Goal: Information Seeking & Learning: Learn about a topic

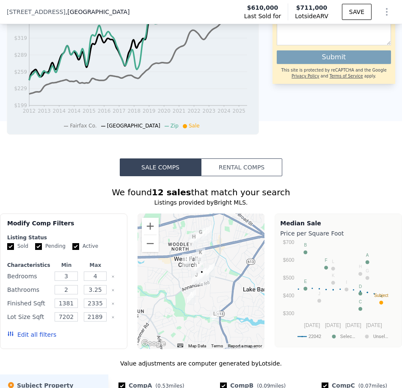
scroll to position [632, 0]
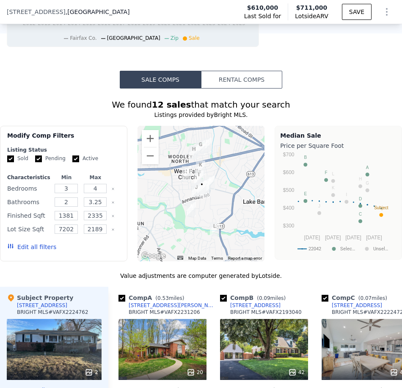
scroll to position [971, 0]
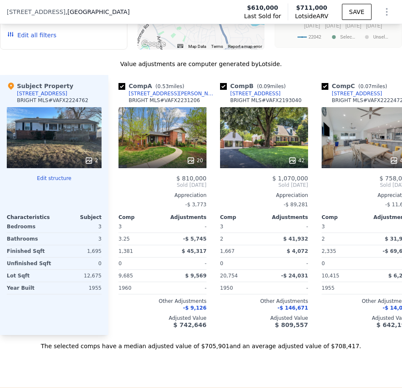
click at [53, 182] on button "Edit structure" at bounding box center [54, 178] width 95 height 7
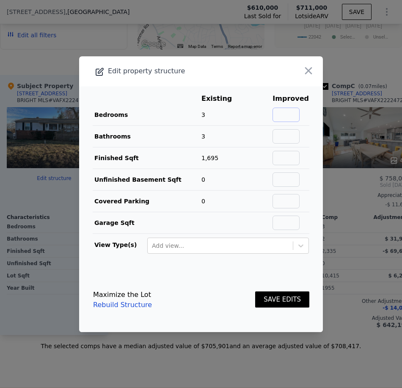
click at [281, 114] on input "text" at bounding box center [286, 115] width 27 height 14
type input "5"
type input "3"
type input "2400"
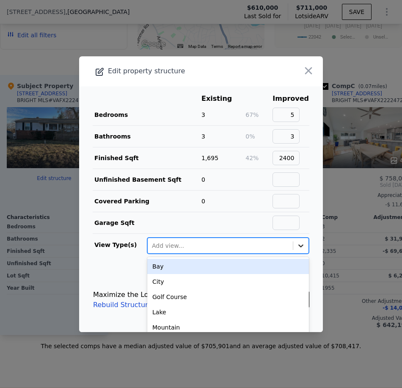
click at [298, 249] on div at bounding box center [300, 245] width 15 height 15
click at [297, 244] on icon at bounding box center [301, 245] width 8 height 8
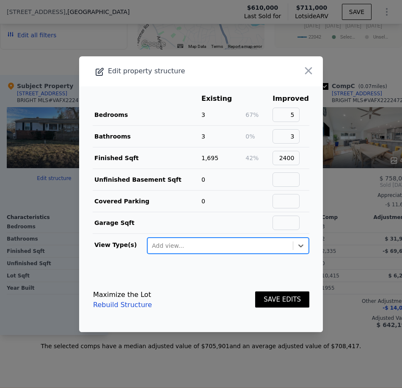
click at [272, 303] on button "SAVE EDITS" at bounding box center [282, 299] width 54 height 17
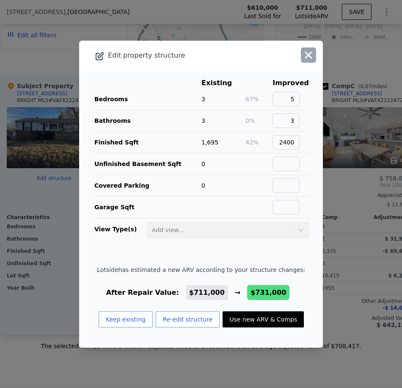
click at [305, 54] on icon "button" at bounding box center [309, 55] width 12 height 12
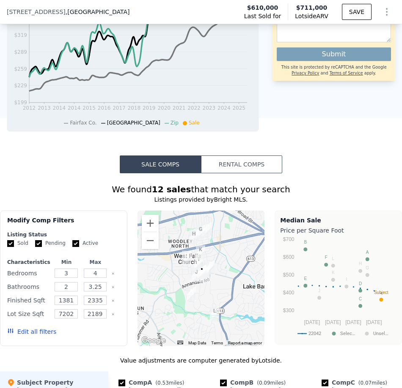
scroll to position [759, 0]
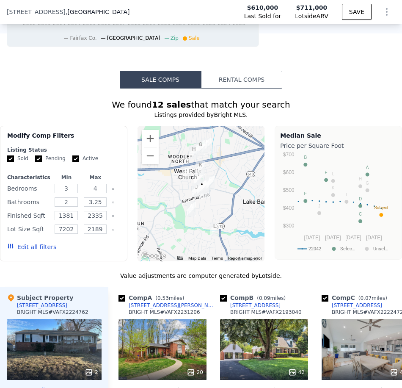
click at [63, 89] on div "Sale Comps Rental Comps We found 12 sales that match your search Listings provi…" at bounding box center [201, 315] width 402 height 565
click at [227, 82] on button "Rental Comps" at bounding box center [241, 80] width 81 height 18
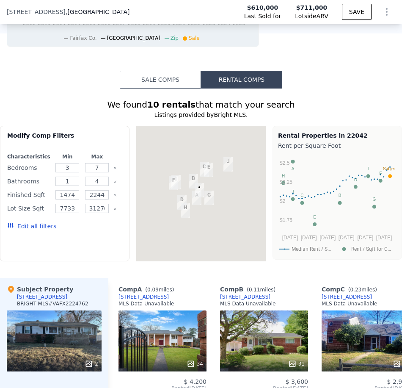
click at [149, 88] on button "Sale Comps" at bounding box center [160, 80] width 81 height 18
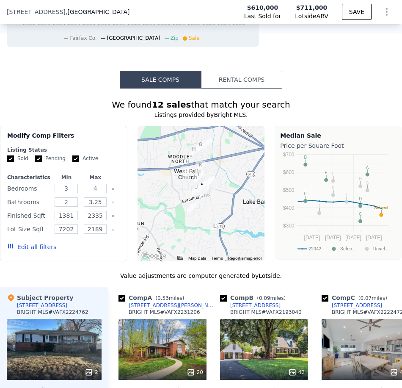
click at [231, 88] on button "Rental Comps" at bounding box center [241, 80] width 81 height 18
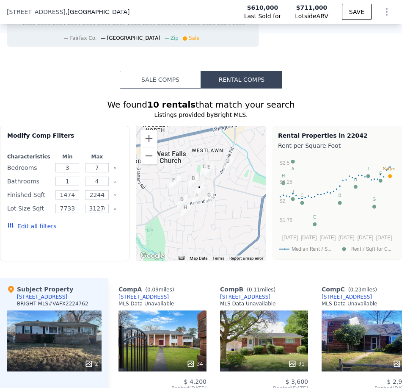
click at [192, 204] on img "3301 Rose Ln" at bounding box center [196, 197] width 9 height 14
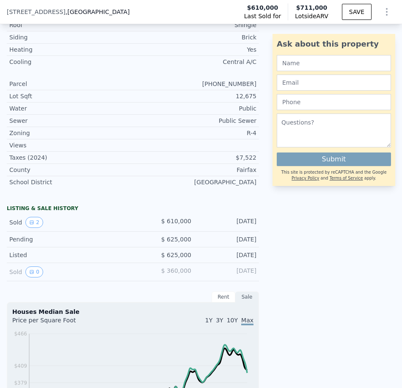
scroll to position [0, 0]
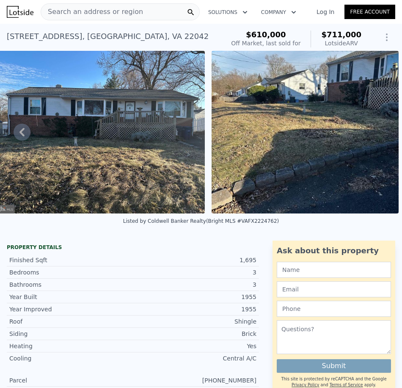
click at [115, 152] on img at bounding box center [96, 132] width 217 height 163
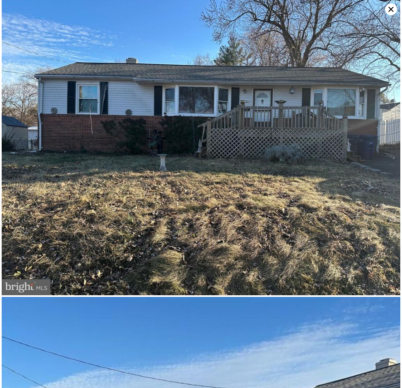
scroll to position [0, 0]
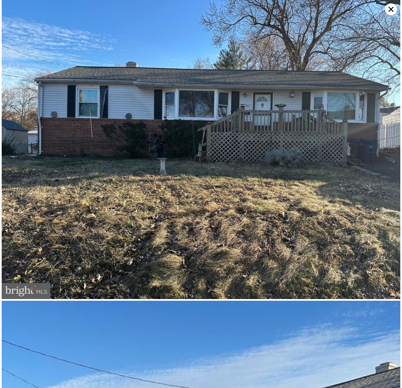
drag, startPoint x: 244, startPoint y: 322, endPoint x: 233, endPoint y: 95, distance: 226.7
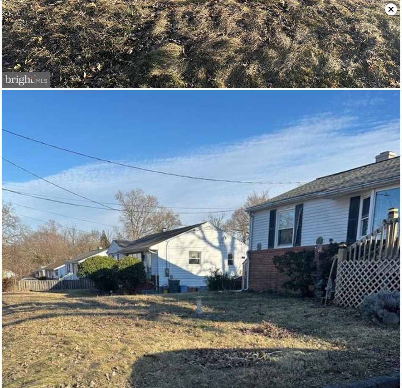
drag, startPoint x: 252, startPoint y: 105, endPoint x: 238, endPoint y: 410, distance: 305.5
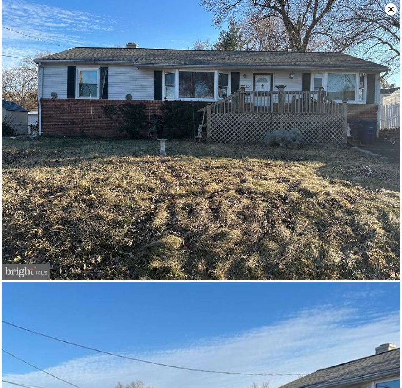
drag, startPoint x: 245, startPoint y: 380, endPoint x: 264, endPoint y: 53, distance: 327.7
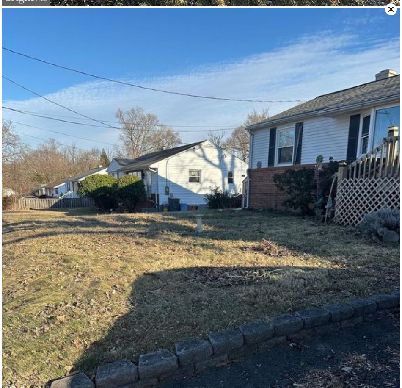
scroll to position [296, 0]
